Goal: Task Accomplishment & Management: Manage account settings

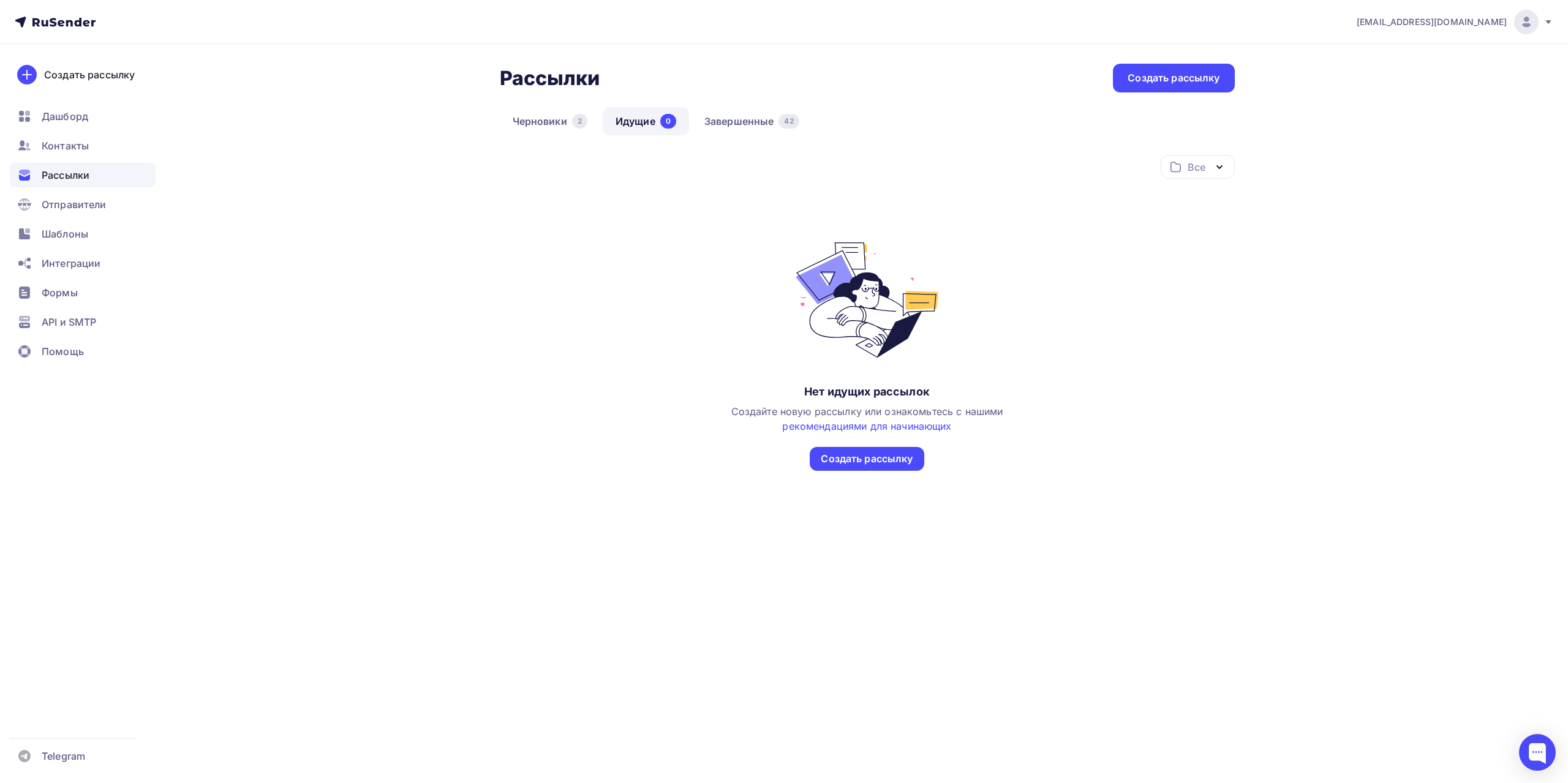
click at [633, 26] on div "[EMAIL_ADDRESS][DOMAIN_NAME]" at bounding box center [1455, 22] width 197 height 24
click at [633, 111] on span "Выйти" at bounding box center [1385, 112] width 32 height 15
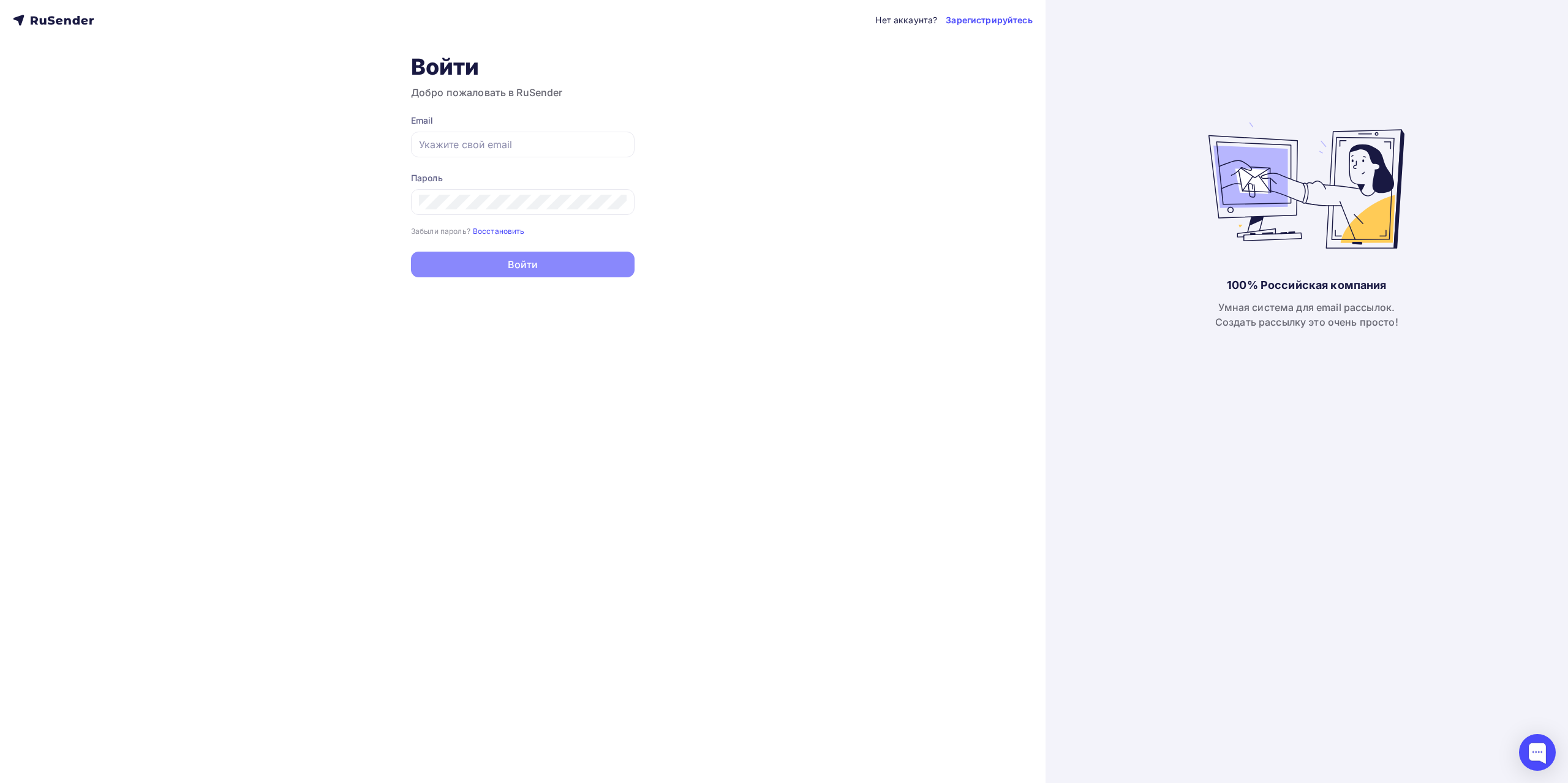
type input "[EMAIL_ADDRESS][DOMAIN_NAME]"
click at [599, 140] on input "[EMAIL_ADDRESS][DOMAIN_NAME]" at bounding box center [522, 145] width 207 height 15
click at [633, 238] on div "Нет аккаунта? Зарегистрируйтесь Войти Добро пожаловать в RuSender Email [EMAIL_…" at bounding box center [522, 391] width 1045 height 783
click at [633, 304] on div "Нет аккаунта? Зарегистрируйтесь Войти Добро пожаловать в RuSender Email [EMAIL_…" at bounding box center [522, 391] width 1045 height 783
click at [263, 202] on div "Нет аккаунта? Зарегистрируйтесь Войти Добро пожаловать в RuSender Email [EMAIL_…" at bounding box center [522, 391] width 1045 height 783
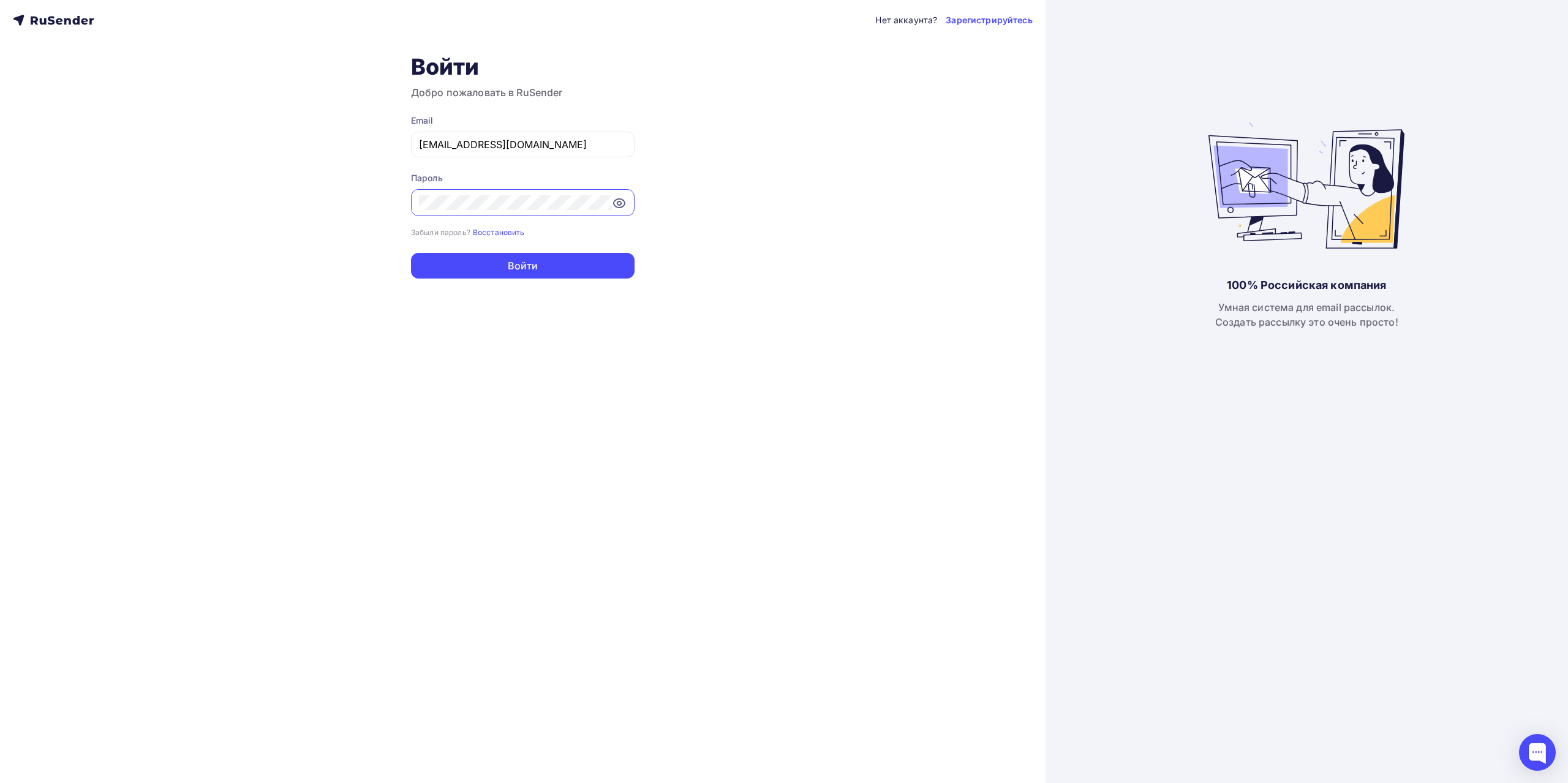
click at [238, 265] on div "Нет аккаунта? Зарегистрируйтесь Войти Добро пожаловать в RuSender Email [EMAIL_…" at bounding box center [522, 391] width 1045 height 783
click at [633, 324] on div "Нет аккаунта? Зарегистрируйтесь Войти Добро пожаловать в RuSender Email [EMAIL_…" at bounding box center [522, 391] width 1045 height 783
click at [275, 106] on div "Нет аккаунта? Зарегистрируйтесь Войти Добро пожаловать в RuSender Email [EMAIL_…" at bounding box center [522, 391] width 1045 height 783
click at [524, 273] on button "Войти" at bounding box center [522, 266] width 224 height 26
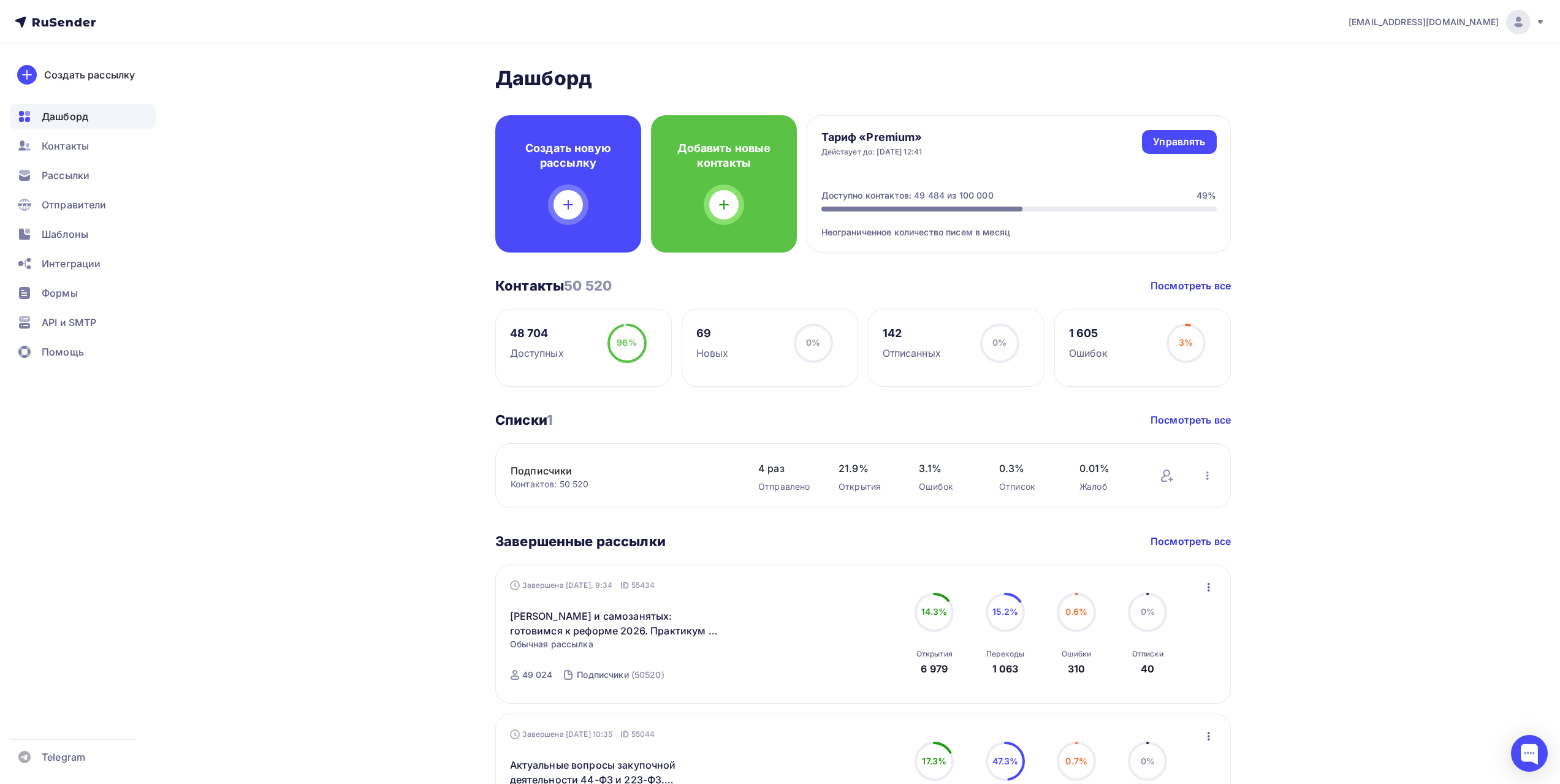
click at [341, 325] on div "[PERSON_NAME] Пару шагов, чтобы начать работу! Закрыть Выполните эти шаги, чтоб…" at bounding box center [780, 627] width 1005 height 1166
